Goal: Find specific page/section: Find specific page/section

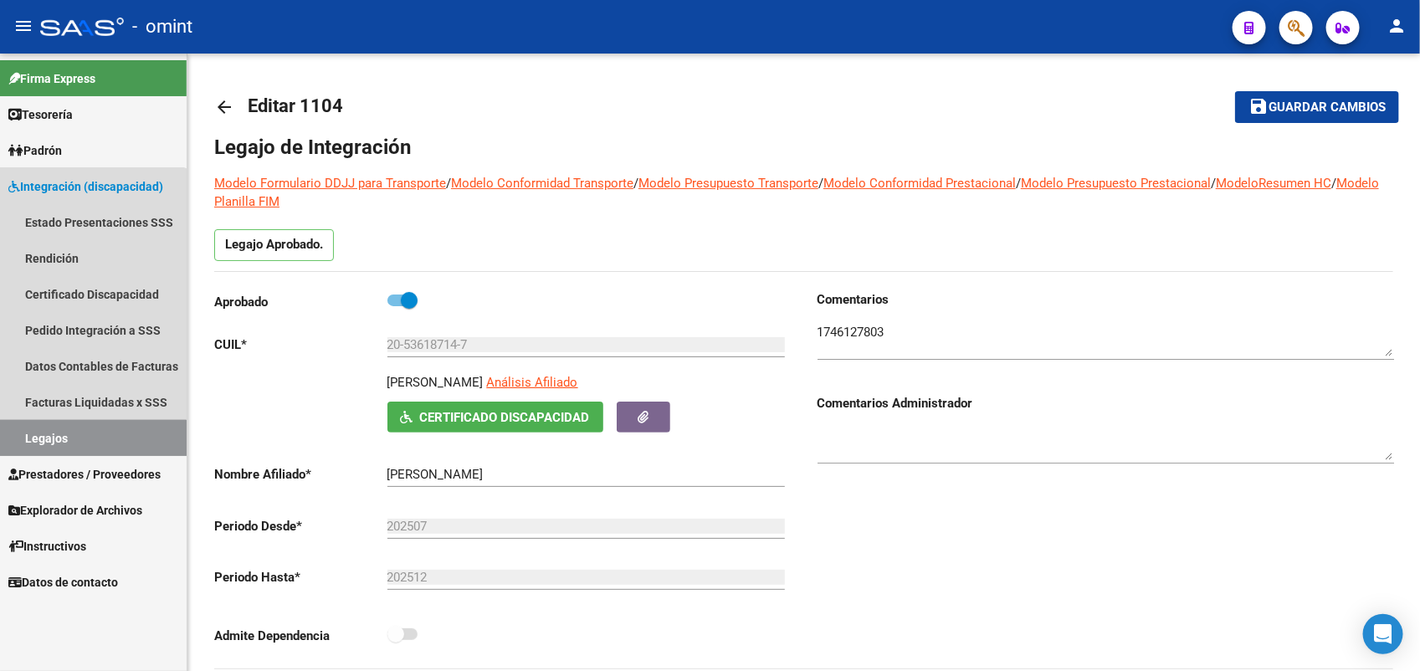
click at [85, 438] on link "Legajos" at bounding box center [93, 438] width 187 height 36
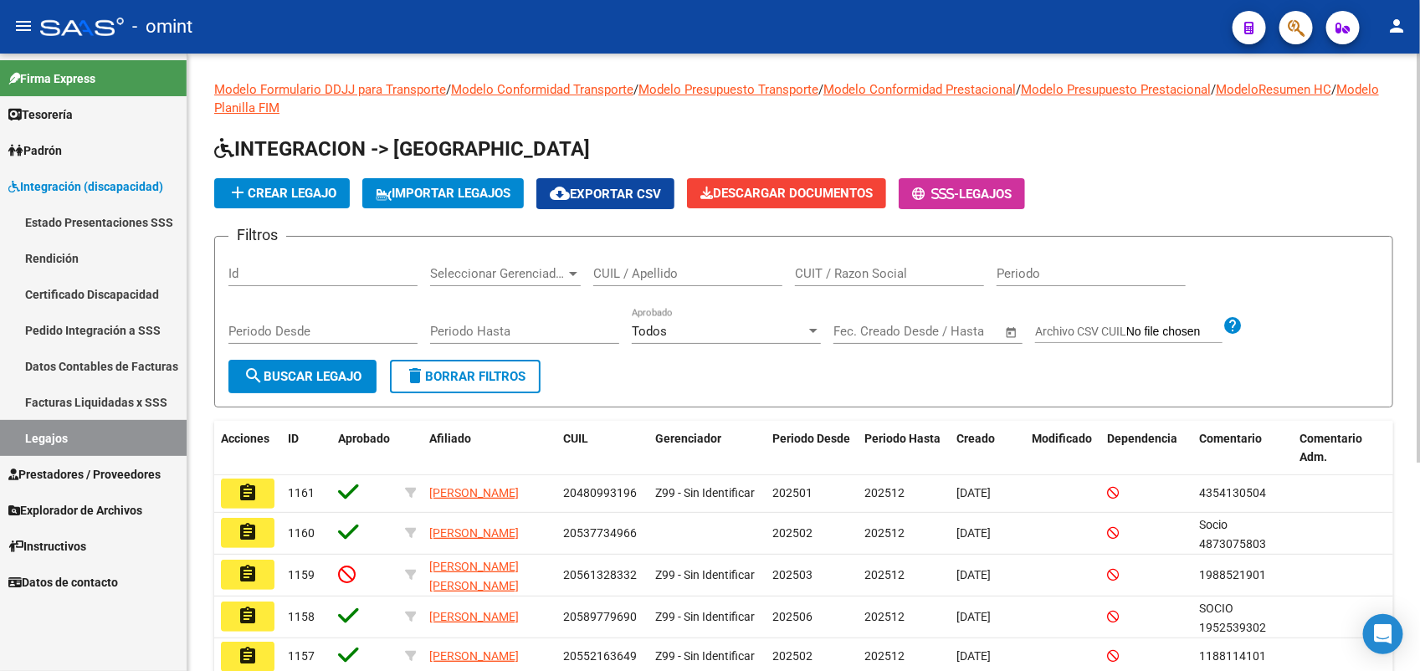
click at [642, 269] on input "CUIL / Apellido" at bounding box center [687, 273] width 189 height 15
type input "[PERSON_NAME]"
click at [349, 381] on span "search Buscar Legajo" at bounding box center [302, 376] width 118 height 15
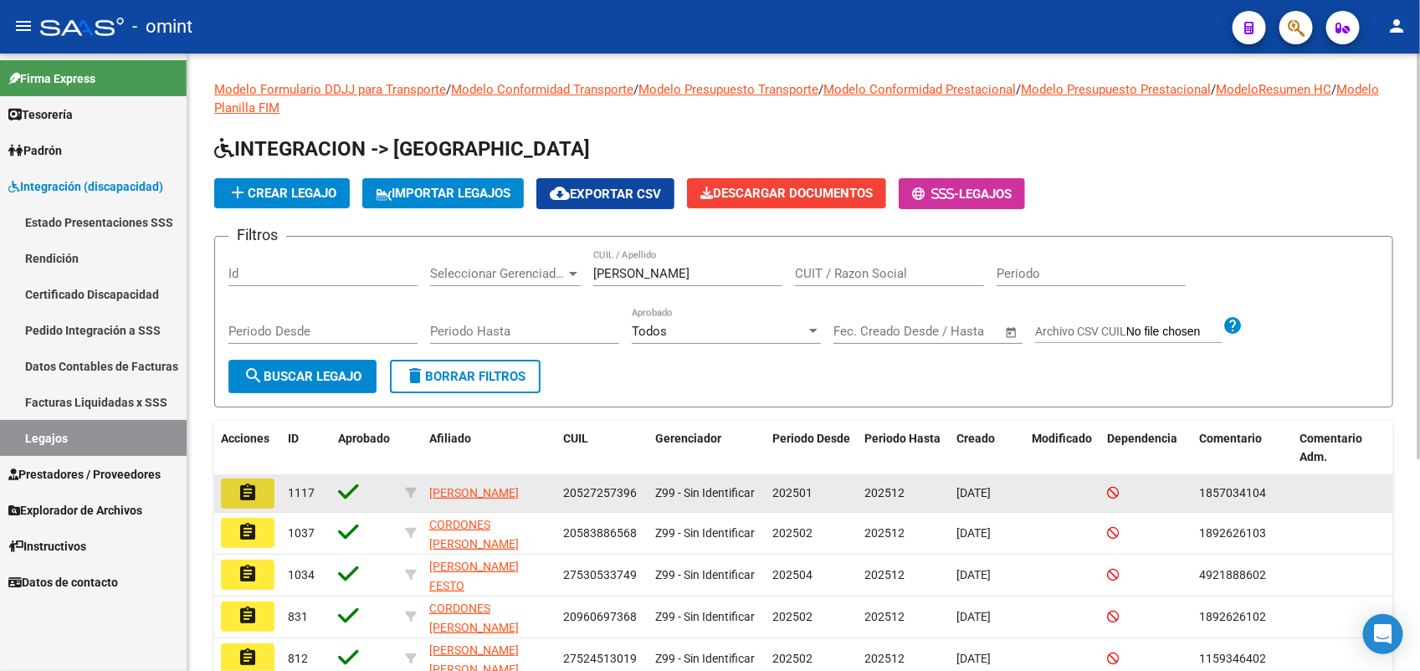
click at [232, 494] on button "assignment" at bounding box center [248, 494] width 54 height 30
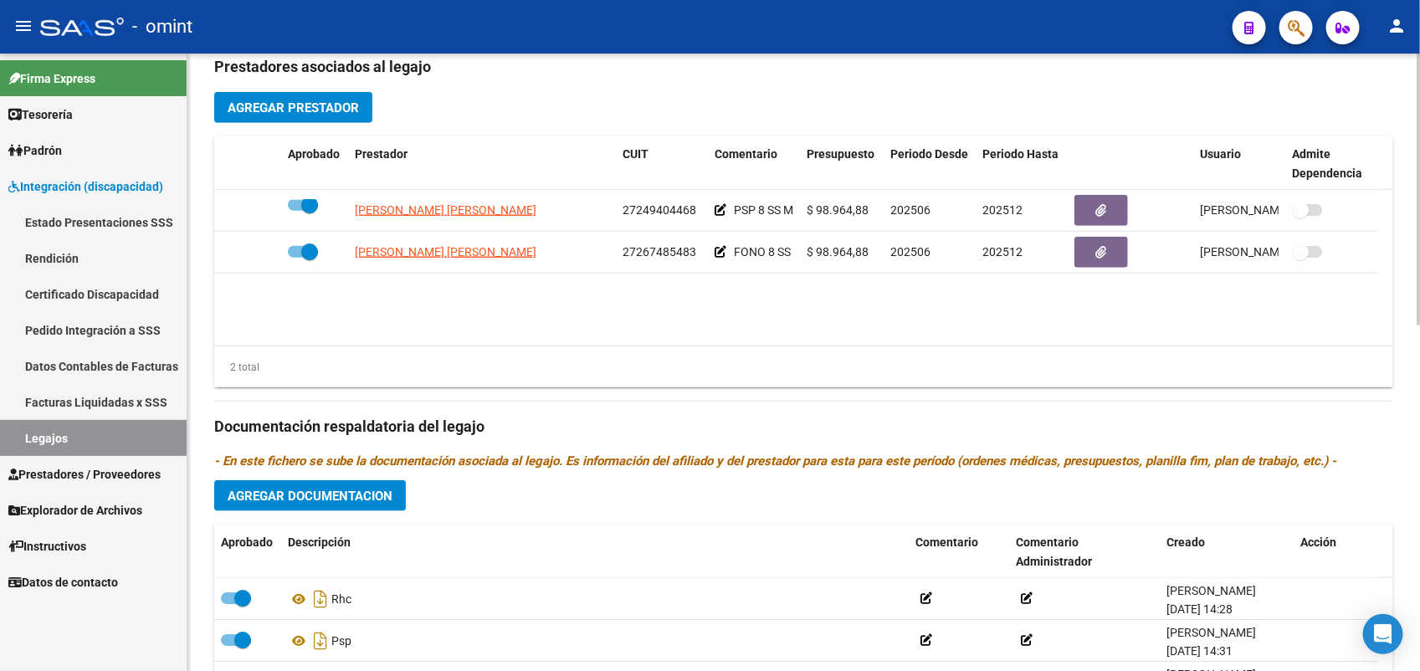
scroll to position [784, 0]
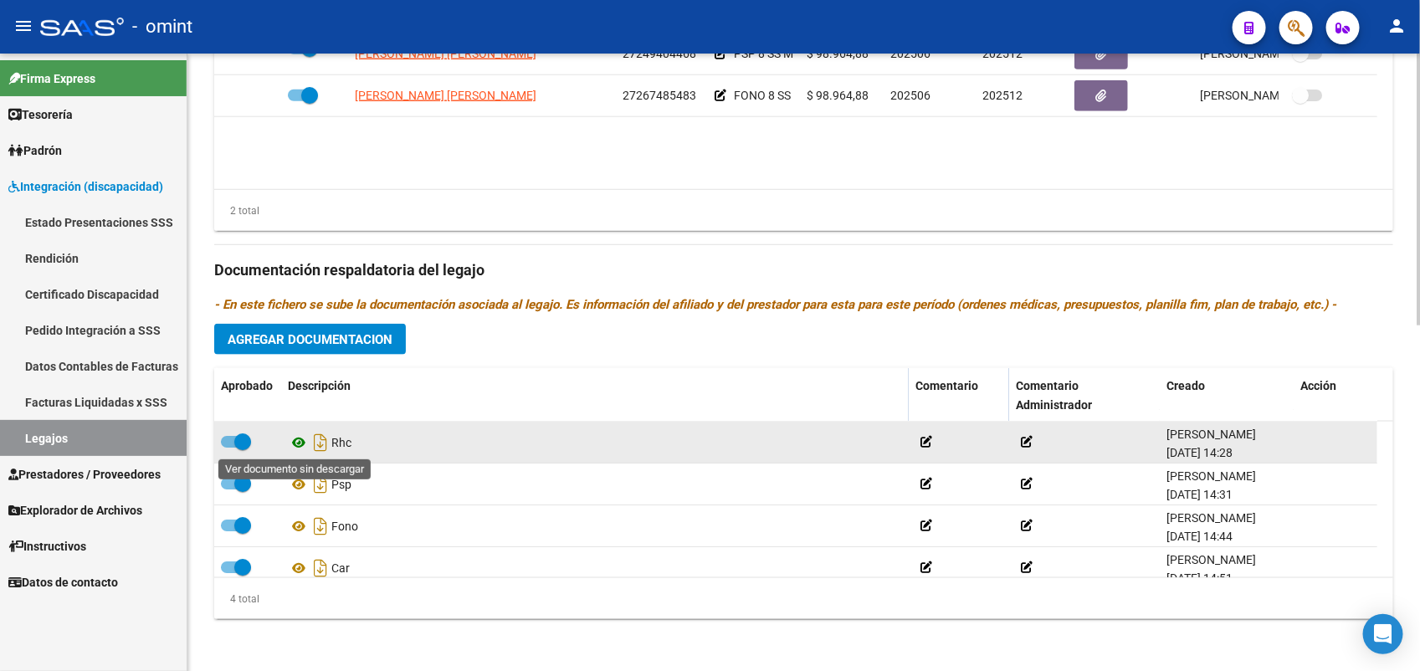
click at [294, 442] on icon at bounding box center [299, 443] width 22 height 20
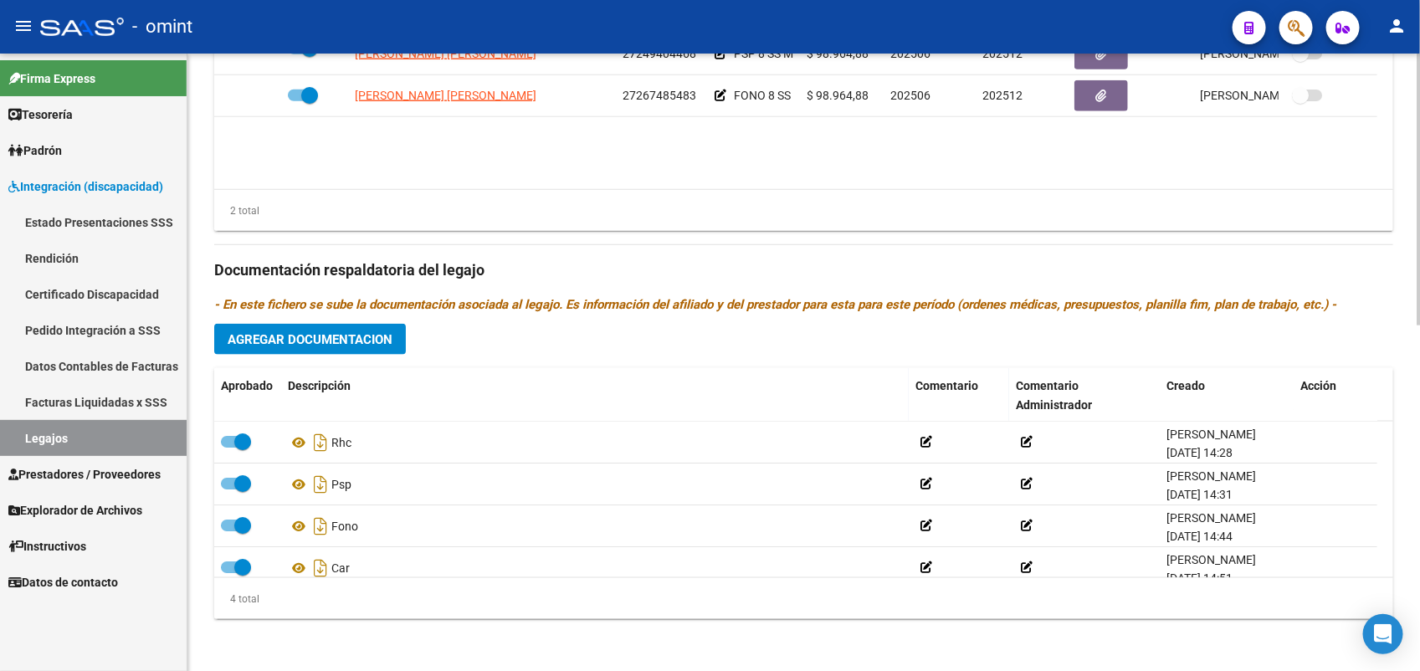
scroll to position [470, 0]
